Goal: Information Seeking & Learning: Learn about a topic

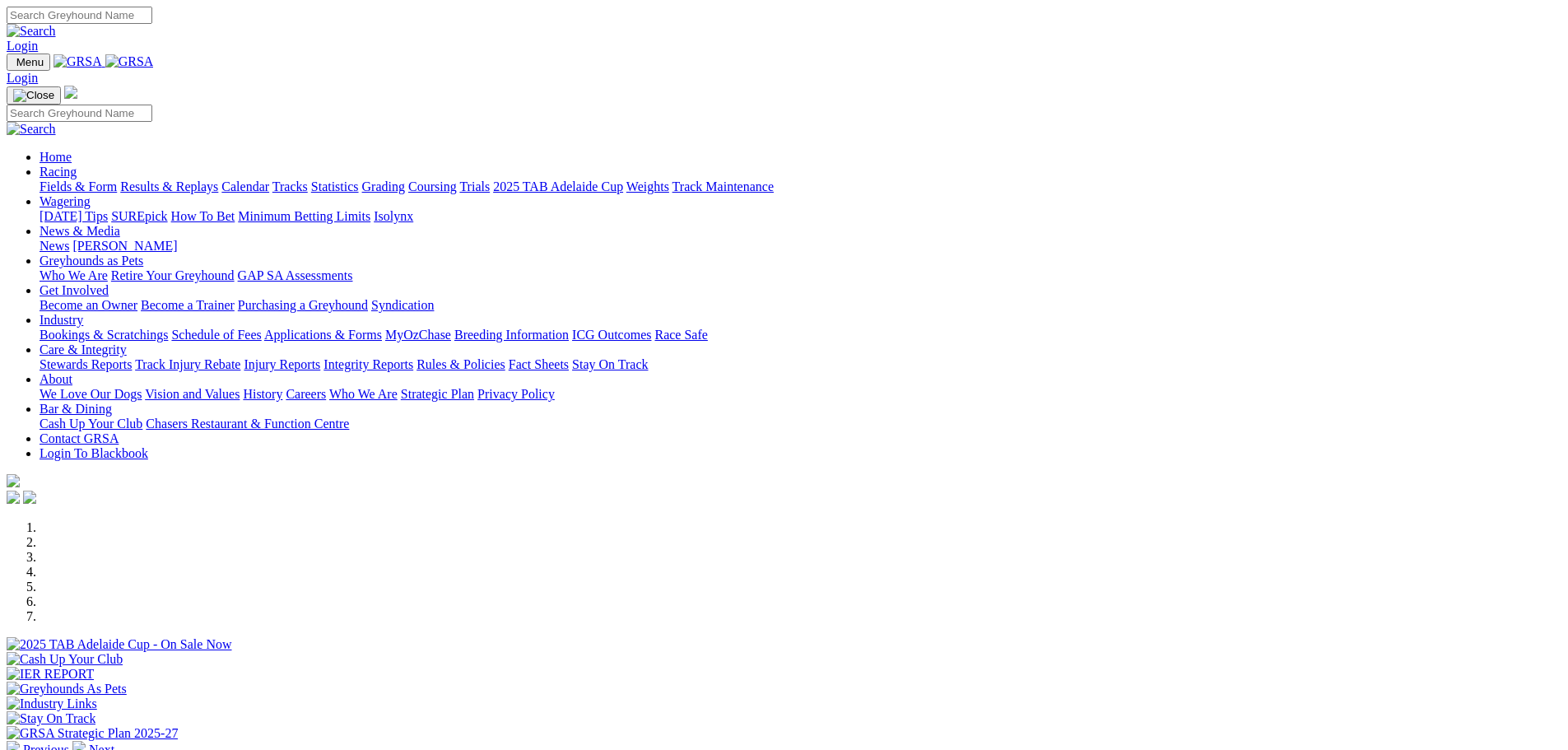
click at [505, 357] on link "Rules & Policies" at bounding box center [461, 363] width 89 height 14
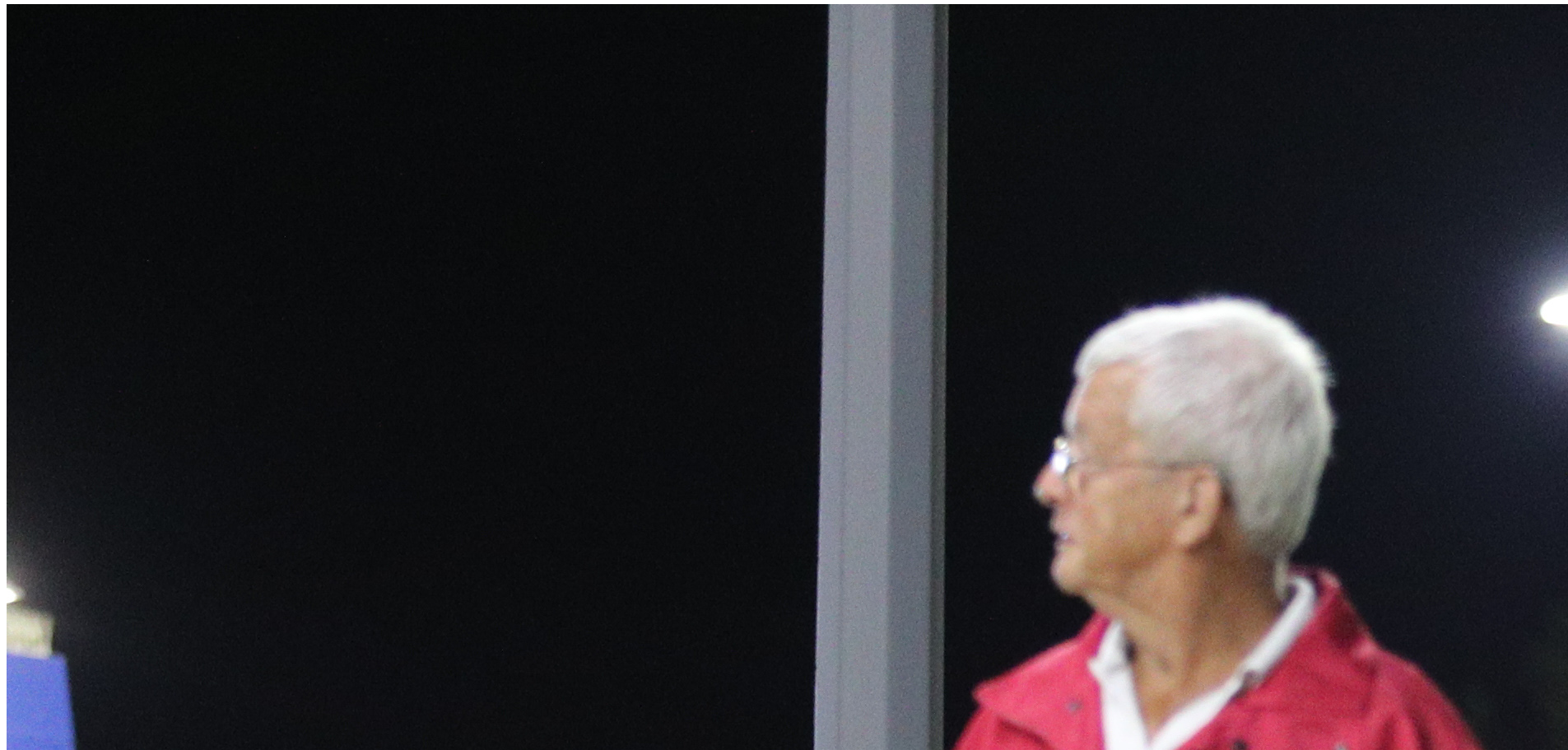
scroll to position [576, 0]
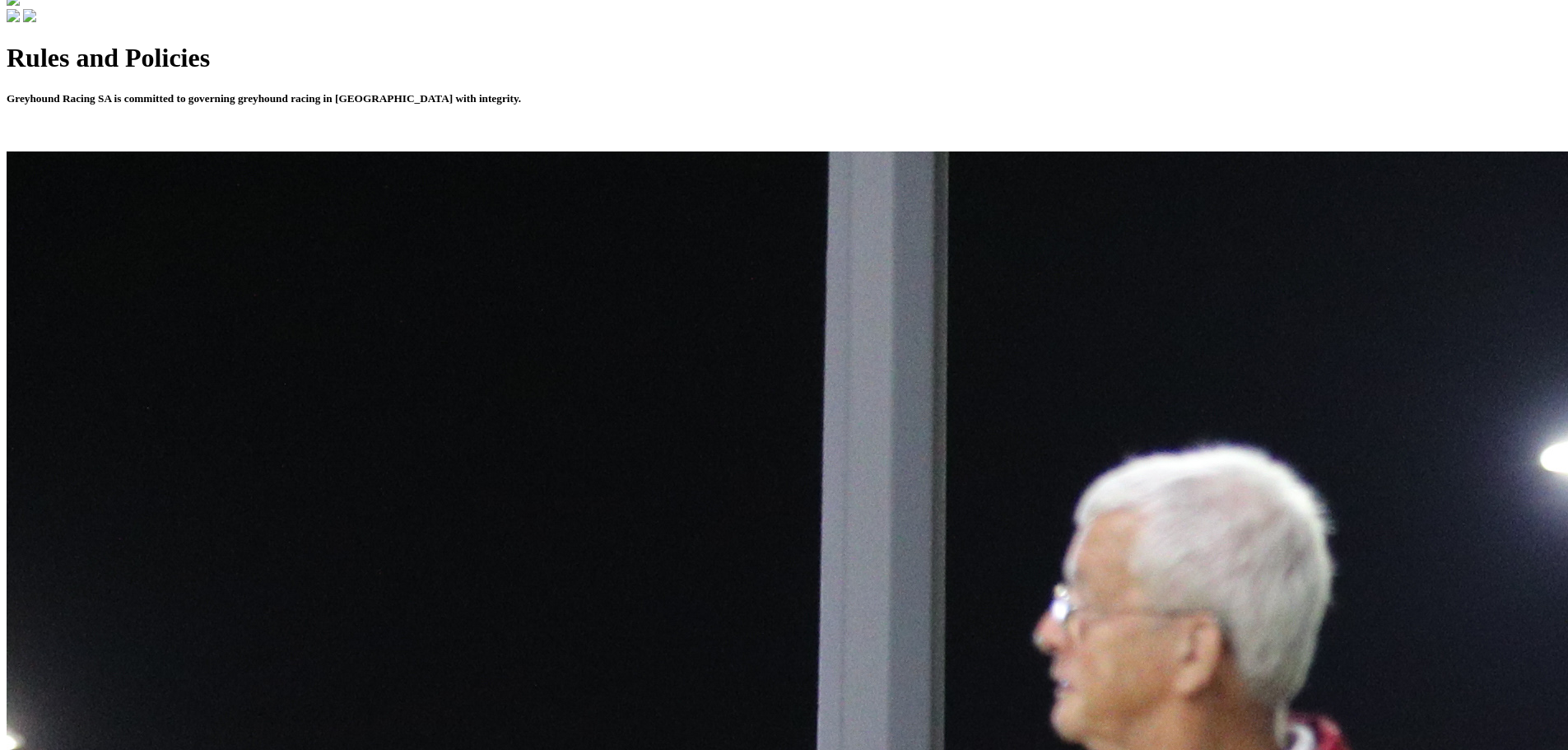
scroll to position [494, 0]
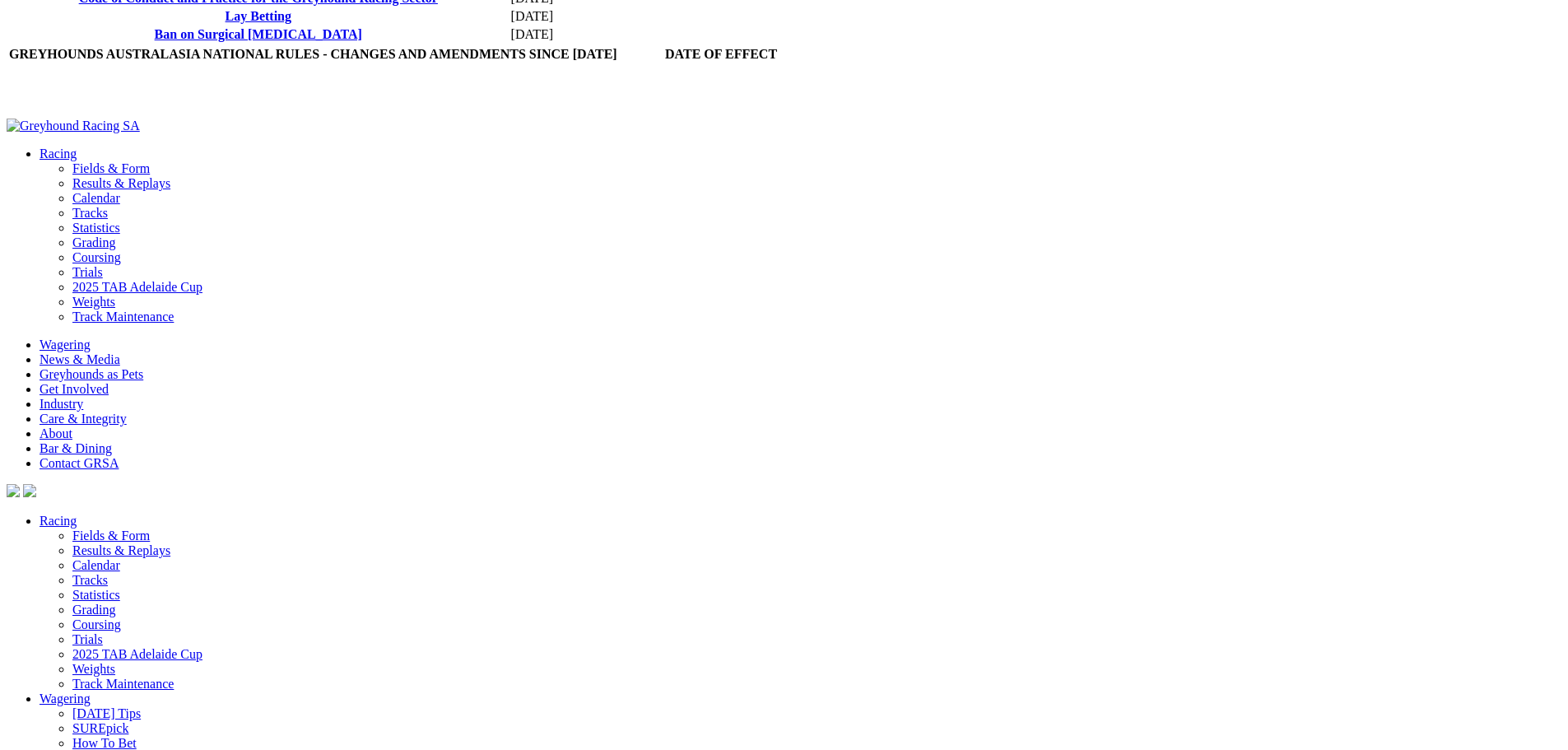
scroll to position [823, 0]
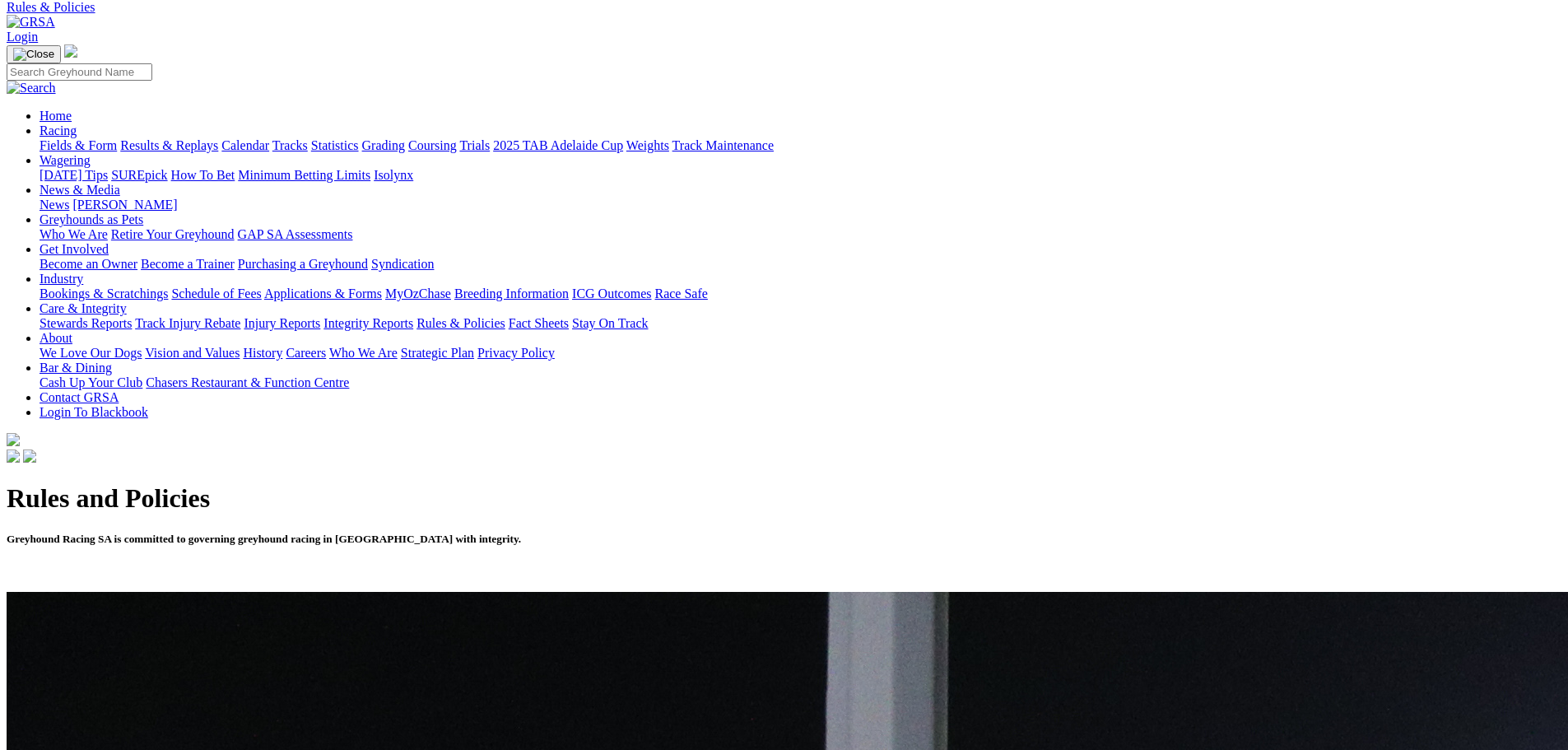
scroll to position [165, 0]
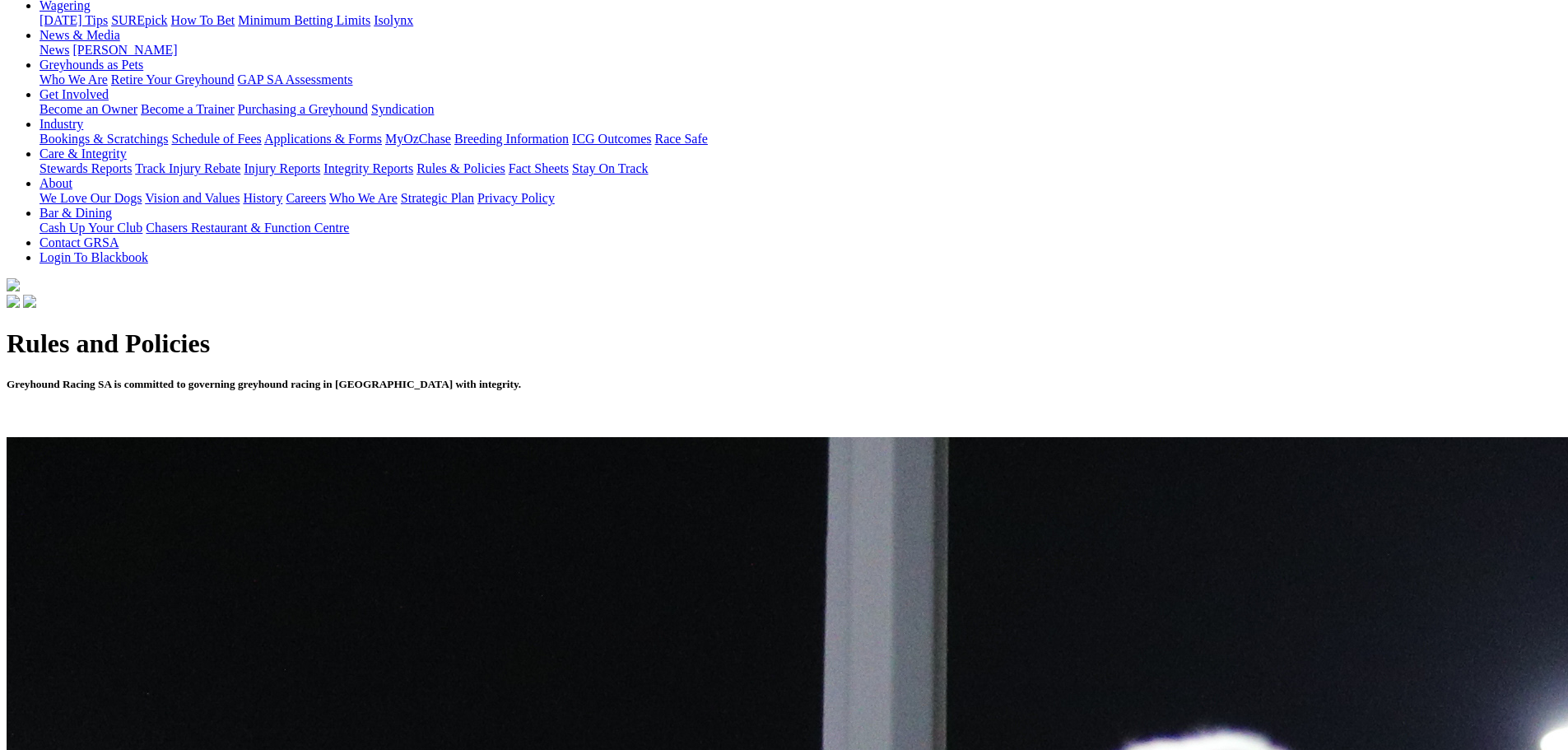
scroll to position [247, 0]
